Goal: Transaction & Acquisition: Download file/media

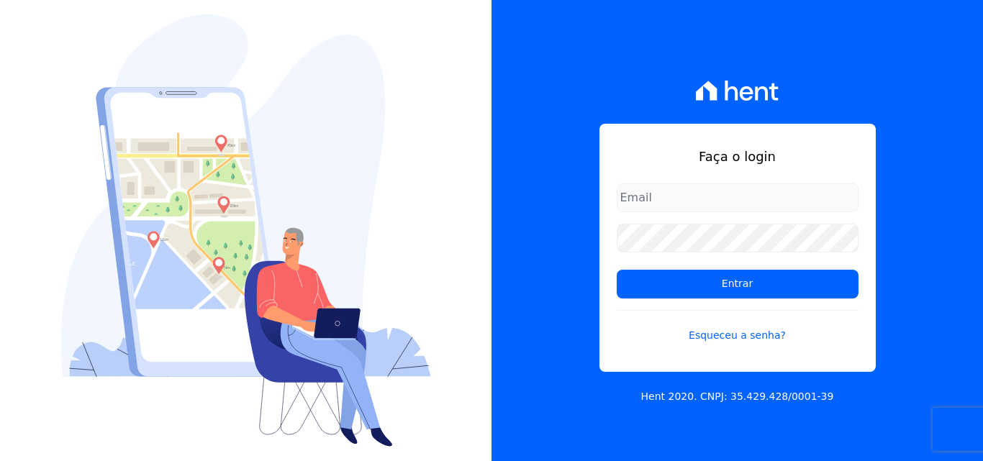
drag, startPoint x: 0, startPoint y: 0, endPoint x: 691, endPoint y: 199, distance: 718.5
click at [691, 199] on input "email" at bounding box center [737, 197] width 242 height 29
type input "[PERSON_NAME][EMAIL_ADDRESS][PERSON_NAME][DOMAIN_NAME]"
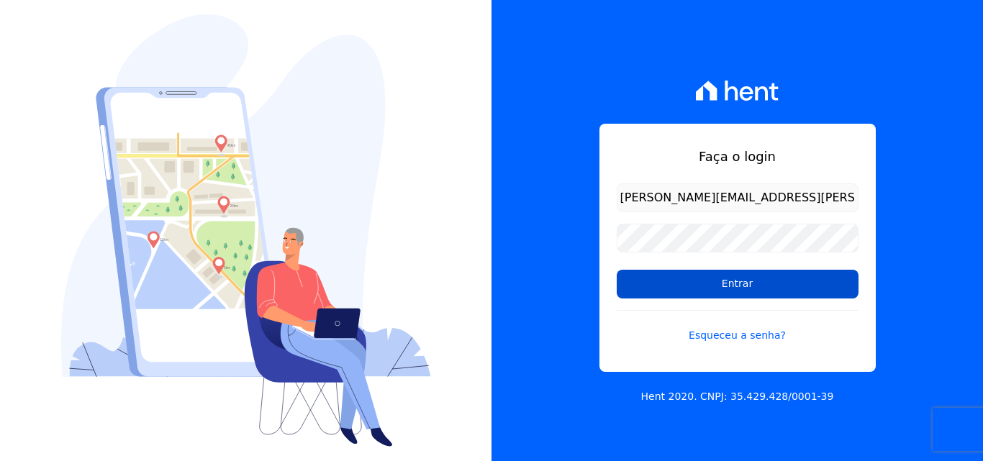
click at [693, 278] on input "Entrar" at bounding box center [737, 284] width 242 height 29
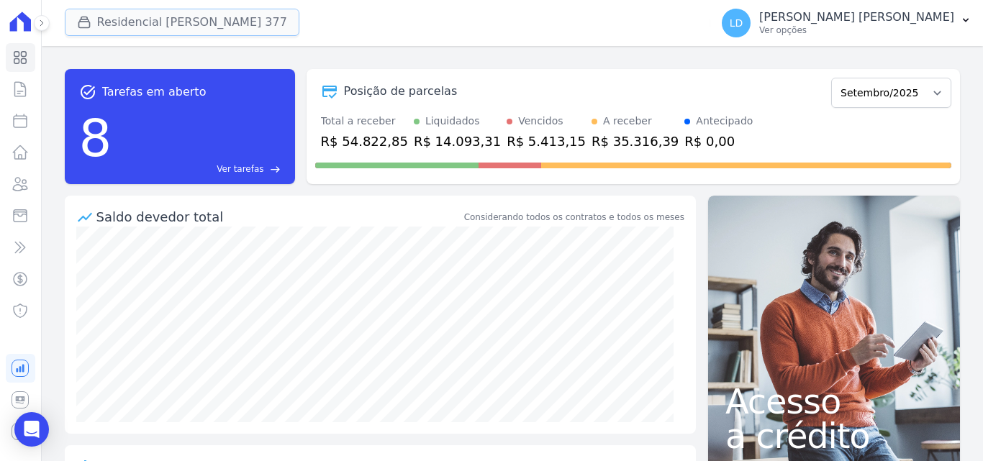
click at [172, 25] on button "Residencial [PERSON_NAME] 377" at bounding box center [182, 22] width 234 height 27
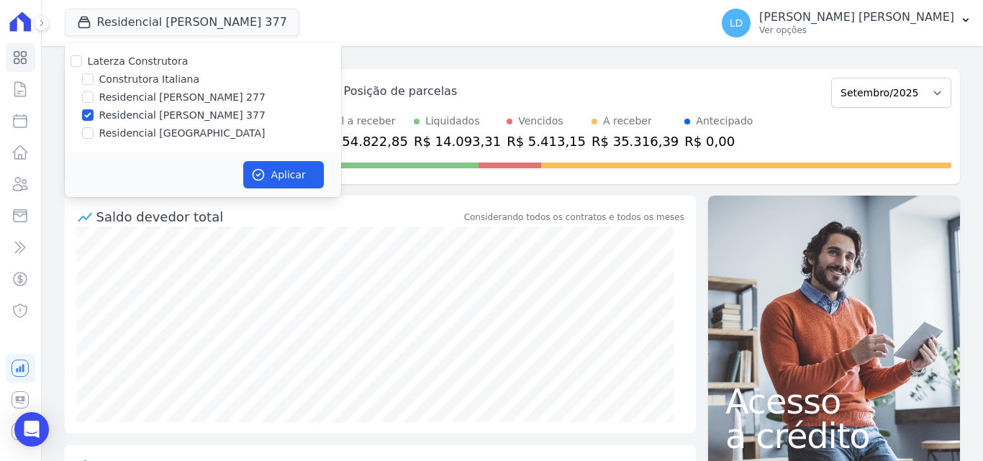
click at [137, 63] on label "Laterza Construtora" at bounding box center [138, 61] width 101 height 12
click at [82, 63] on input "Laterza Construtora" at bounding box center [76, 61] width 12 height 12
checkbox input "true"
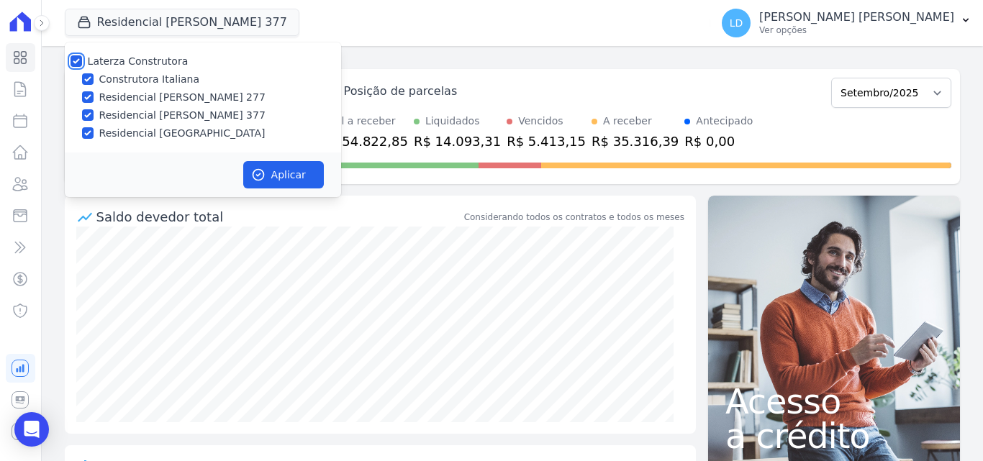
checkbox input "true"
click at [268, 168] on button "Aplicar" at bounding box center [283, 174] width 81 height 27
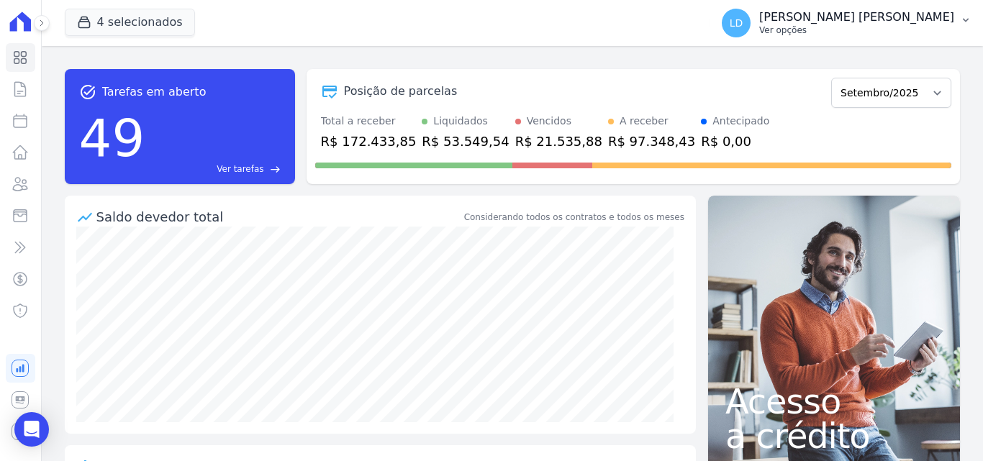
click at [916, 32] on p "Ver opções" at bounding box center [856, 30] width 195 height 12
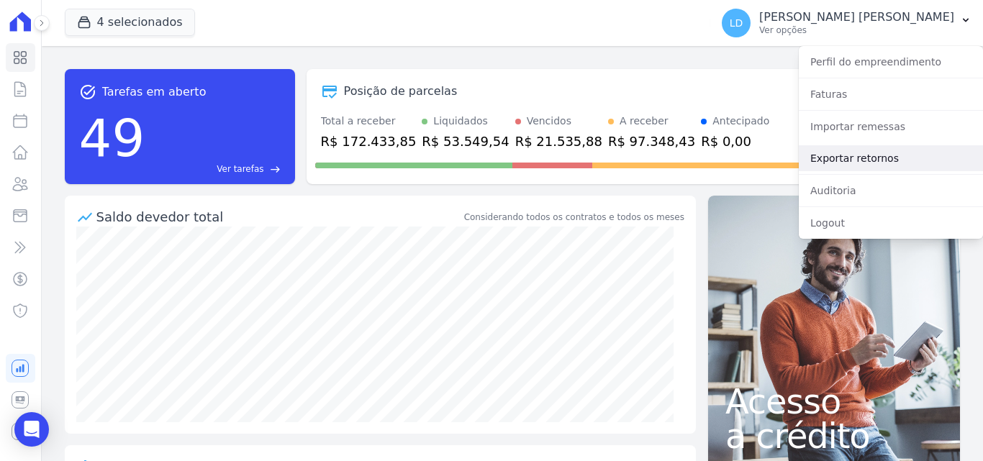
click at [897, 152] on link "Exportar retornos" at bounding box center [890, 158] width 184 height 26
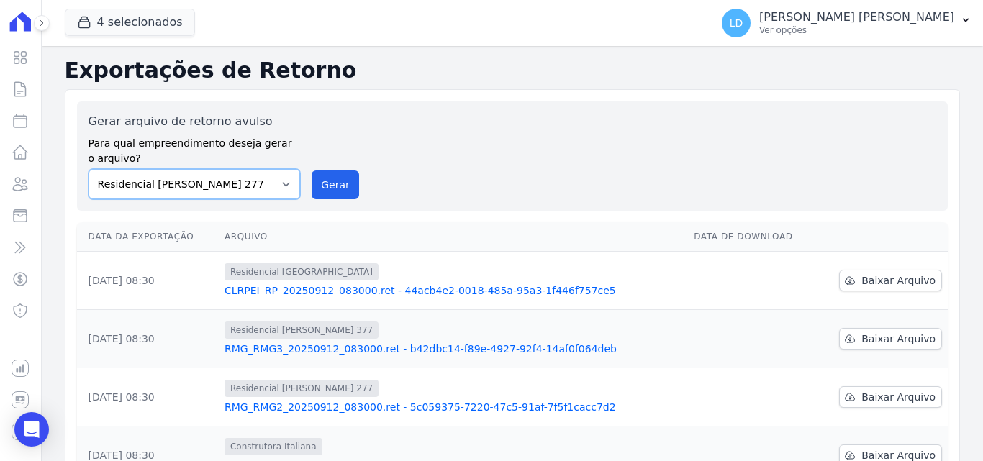
click at [229, 189] on select "Construtora Italiana Residencial [PERSON_NAME] 277 Residencial [PERSON_NAME][ST…" at bounding box center [194, 184] width 212 height 30
select select "29fc0423-bfd4-480a-835e-7e440cfe6eb8"
click at [88, 169] on select "Construtora Italiana Residencial [PERSON_NAME] 277 Residencial [PERSON_NAME][ST…" at bounding box center [194, 184] width 212 height 30
drag, startPoint x: 334, startPoint y: 191, endPoint x: 539, endPoint y: 125, distance: 215.2
click at [334, 190] on button "Gerar" at bounding box center [334, 184] width 47 height 29
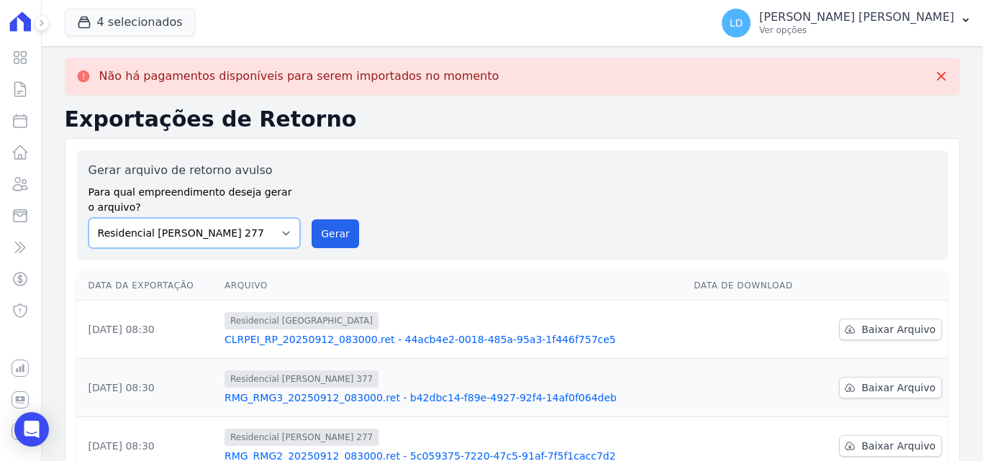
click at [176, 229] on select "Construtora Italiana Residencial [PERSON_NAME] 277 Residencial [PERSON_NAME][ST…" at bounding box center [194, 233] width 212 height 30
click at [88, 218] on select "Construtora Italiana Residencial [PERSON_NAME] 277 Residencial [PERSON_NAME][ST…" at bounding box center [194, 233] width 212 height 30
click at [347, 232] on button "Gerar" at bounding box center [334, 233] width 47 height 29
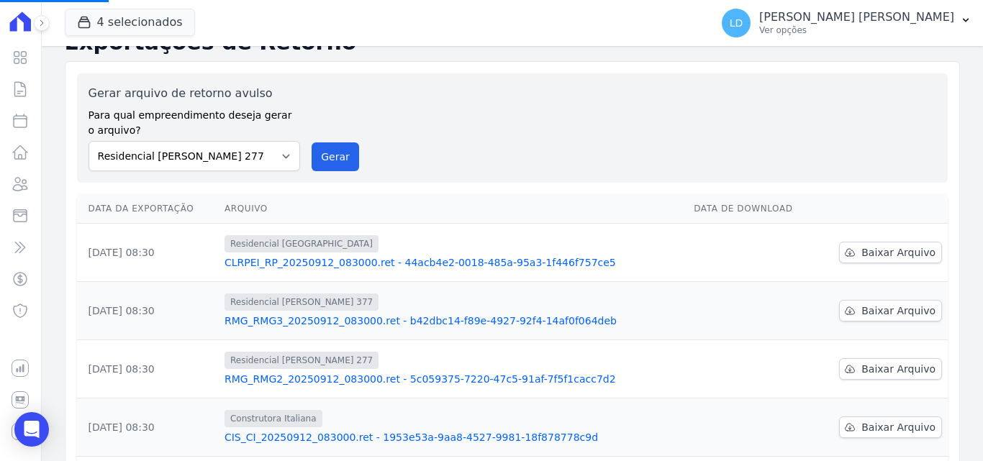
scroll to position [72, 0]
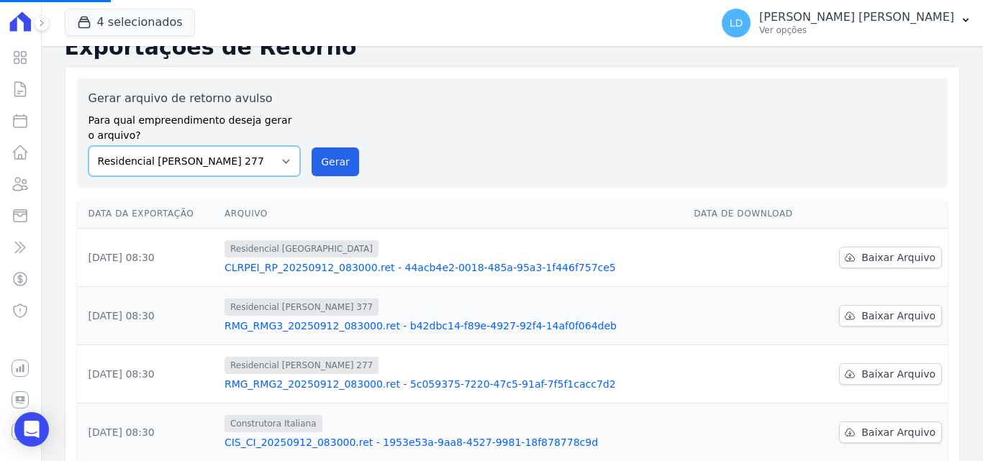
drag, startPoint x: 224, startPoint y: 163, endPoint x: 227, endPoint y: 170, distance: 8.4
click at [224, 163] on select "Construtora Italiana Residencial Maria da Glória 277 Residencial Maria da Glóri…" at bounding box center [194, 161] width 212 height 30
select select "0cd9190e-dfd9-46e5-afc8-7298ef4c0c2b"
click at [88, 146] on select "Construtora Italiana Residencial Maria da Glória 277 Residencial Maria da Glóri…" at bounding box center [194, 161] width 212 height 30
click at [330, 168] on button "Gerar" at bounding box center [334, 161] width 47 height 29
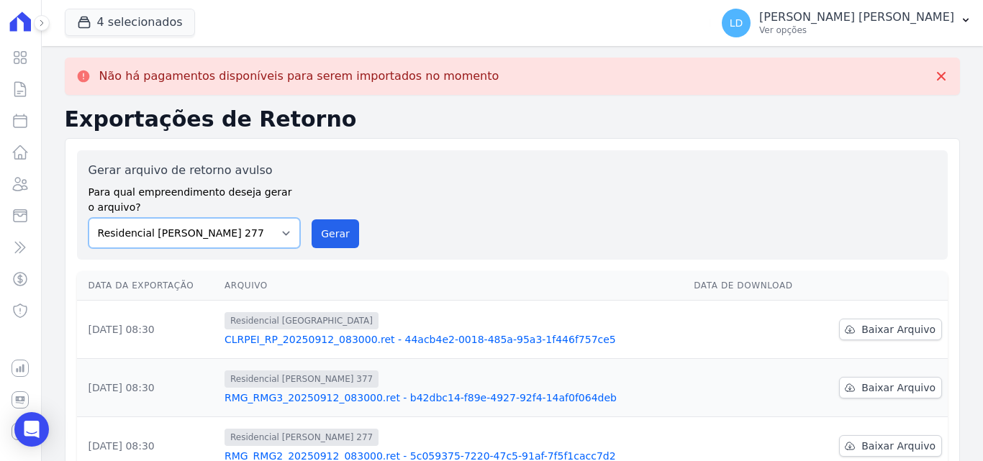
drag, startPoint x: 159, startPoint y: 241, endPoint x: 165, endPoint y: 247, distance: 9.2
click at [159, 241] on select "Construtora Italiana Residencial Maria da Glória 277 Residencial Maria da Glóri…" at bounding box center [194, 233] width 212 height 30
select select "6440c0a1-232b-4aa1-adfe-88cb95fffe46"
click at [88, 218] on select "Construtora Italiana Residencial Maria da Glória 277 Residencial Maria da Glóri…" at bounding box center [194, 233] width 212 height 30
click at [332, 239] on button "Gerar" at bounding box center [334, 233] width 47 height 29
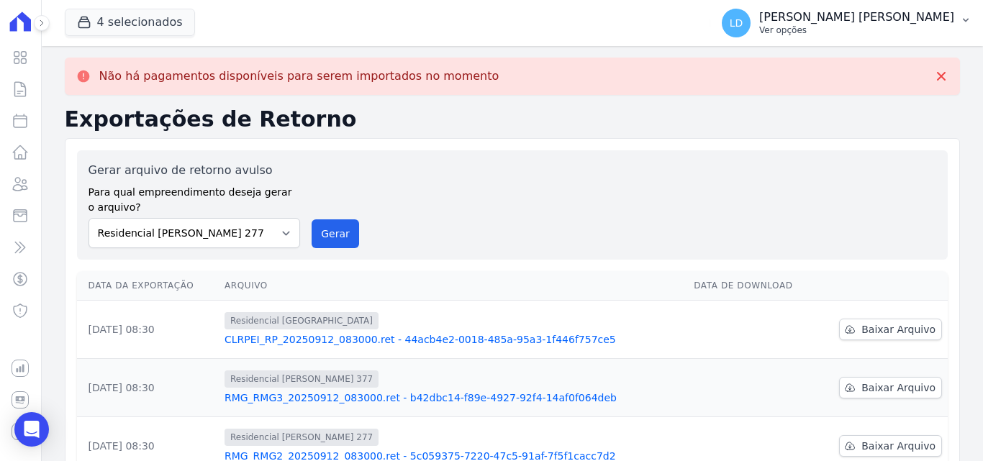
click at [923, 25] on p "Ver opções" at bounding box center [856, 30] width 195 height 12
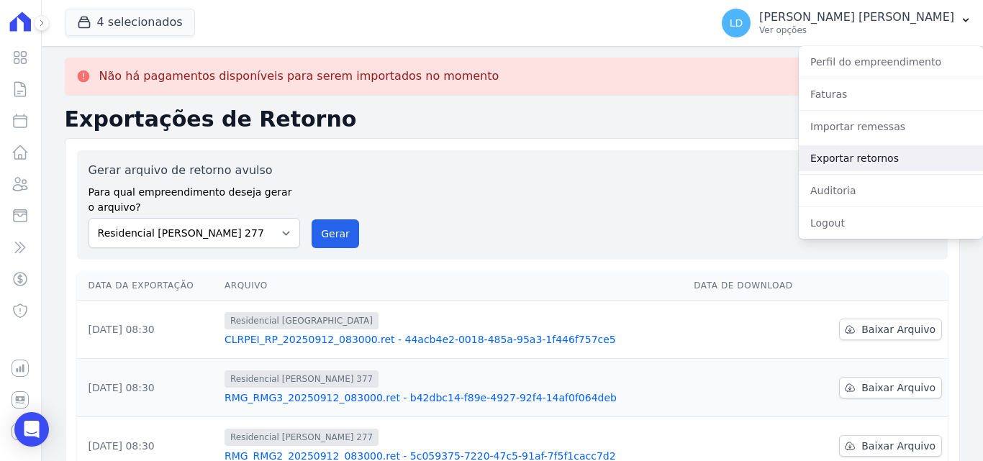
click at [843, 152] on link "Exportar retornos" at bounding box center [890, 158] width 184 height 26
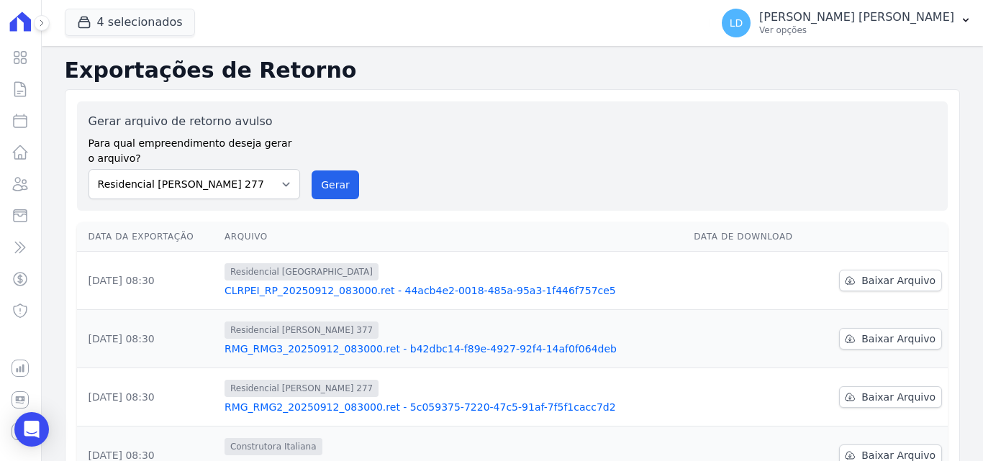
scroll to position [144, 0]
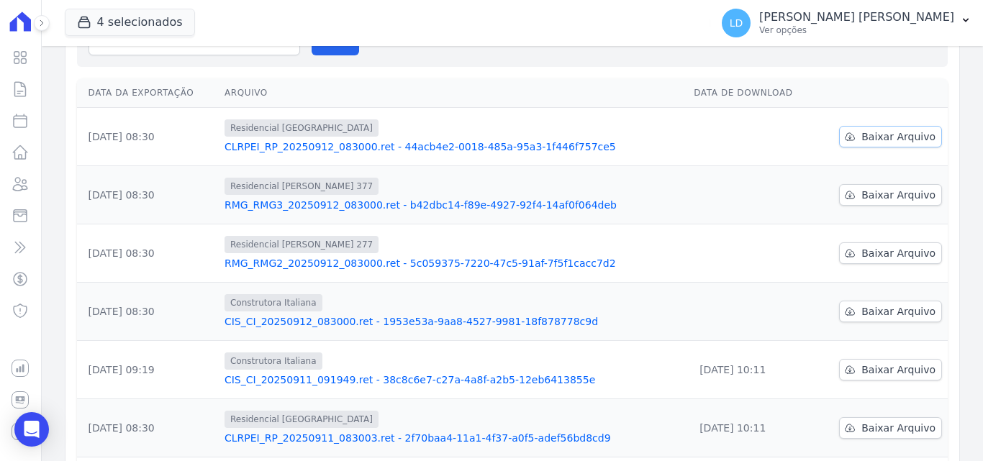
click at [888, 131] on span "Baixar Arquivo" at bounding box center [898, 136] width 74 height 14
click at [879, 187] on link "Baixar Arquivo" at bounding box center [890, 195] width 103 height 22
click at [867, 254] on span "Baixar Arquivo" at bounding box center [898, 253] width 74 height 14
click at [868, 318] on span "Baixar Arquivo" at bounding box center [898, 311] width 74 height 14
click at [894, 17] on p "Lígia Dias Silva" at bounding box center [856, 17] width 195 height 14
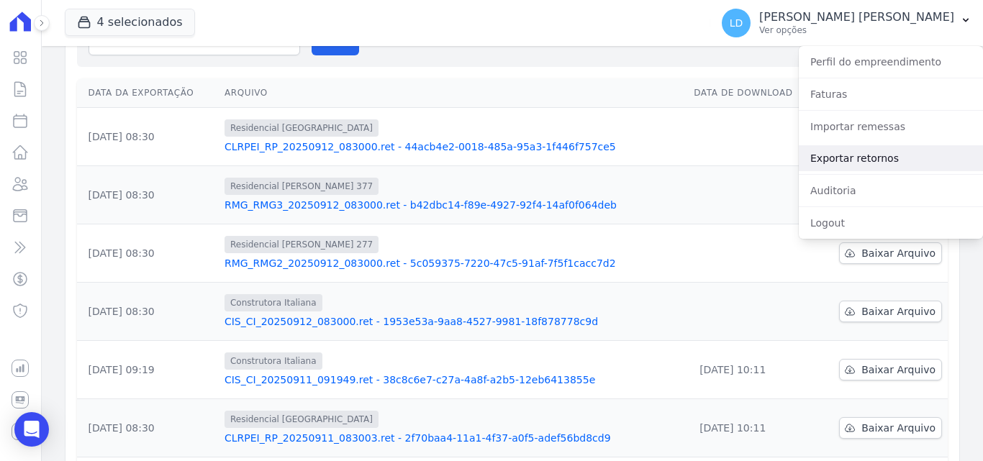
click at [868, 147] on link "Exportar retornos" at bounding box center [890, 158] width 184 height 26
